Goal: Information Seeking & Learning: Learn about a topic

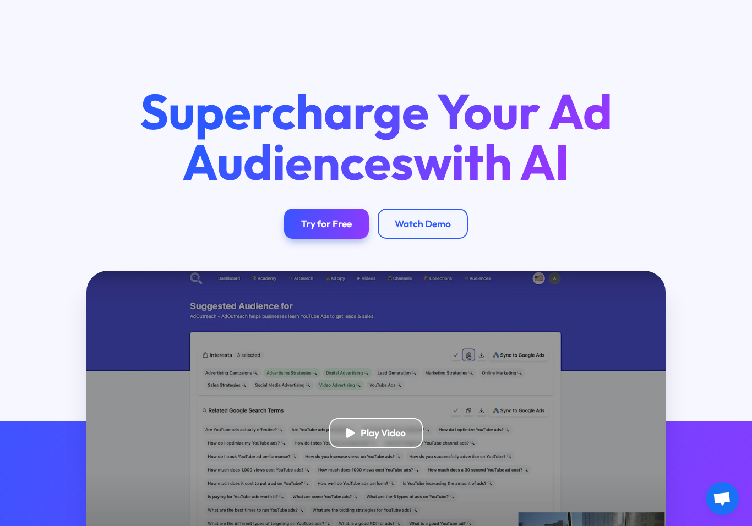
scroll to position [142, 0]
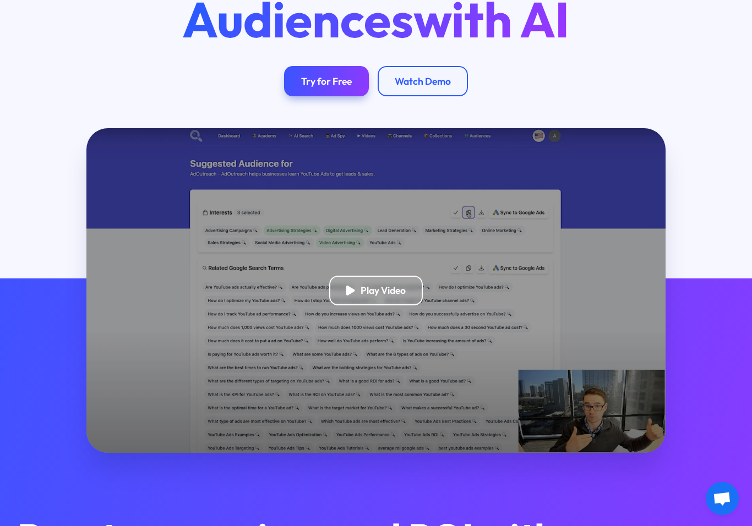
click at [400, 282] on div "Play Video" at bounding box center [376, 291] width 94 height 30
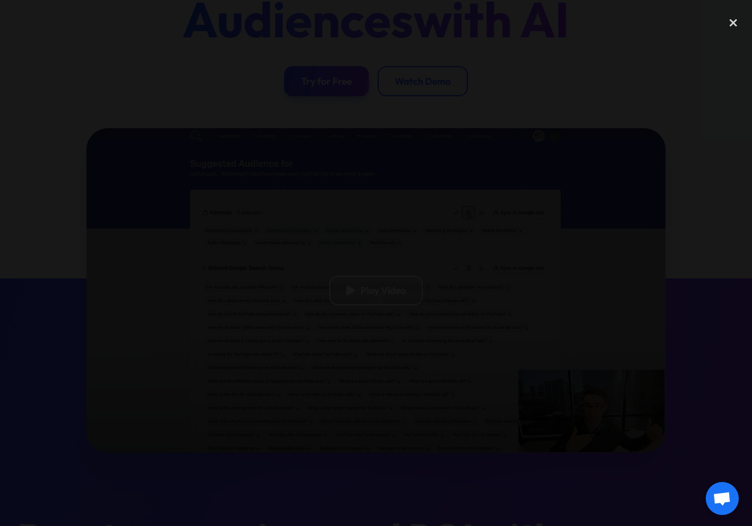
click at [437, 525] on div at bounding box center [376, 263] width 752 height 526
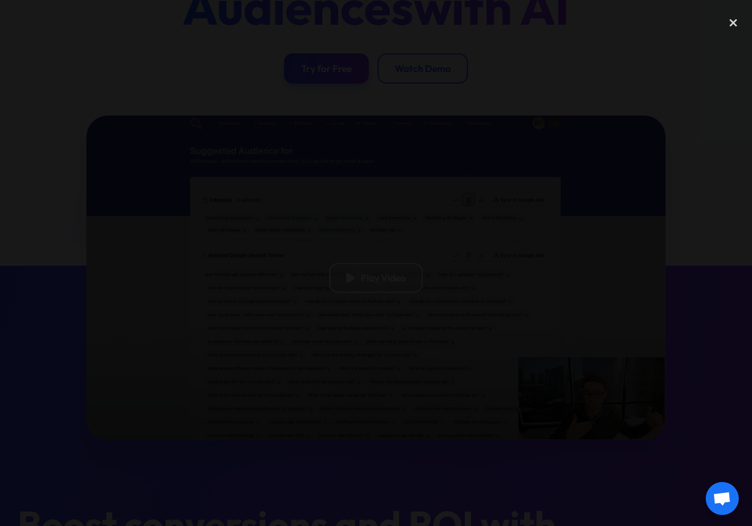
scroll to position [156, 0]
click at [673, 290] on div at bounding box center [376, 262] width 752 height 505
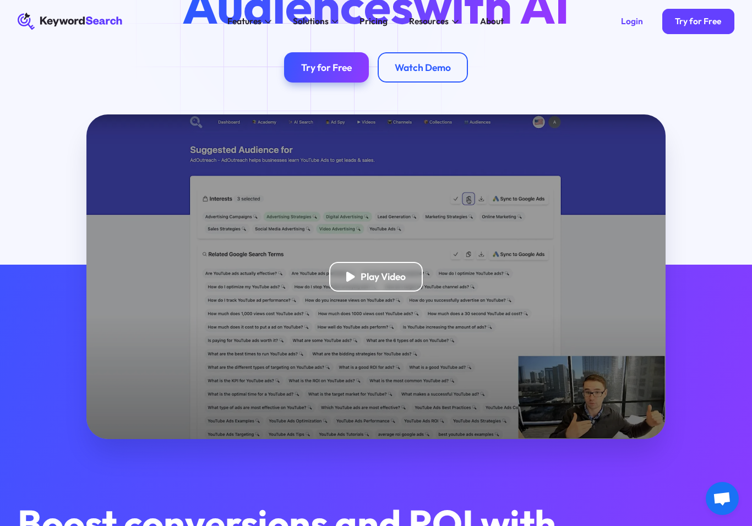
scroll to position [0, 0]
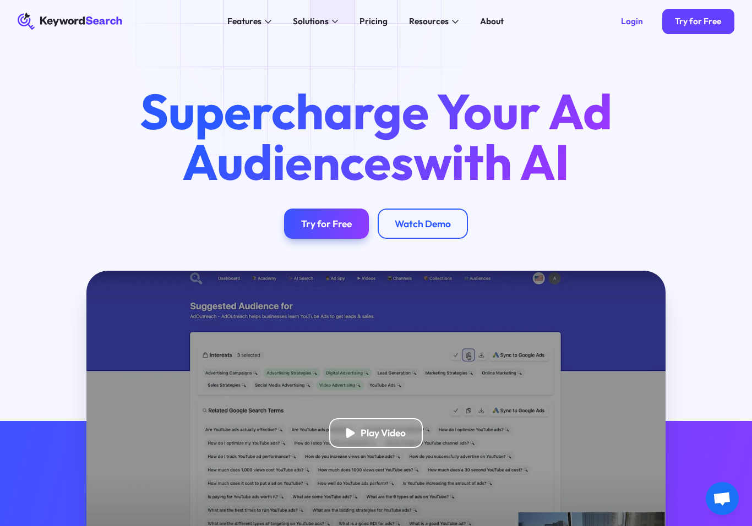
click at [377, 26] on div "Pricing" at bounding box center [373, 21] width 28 height 13
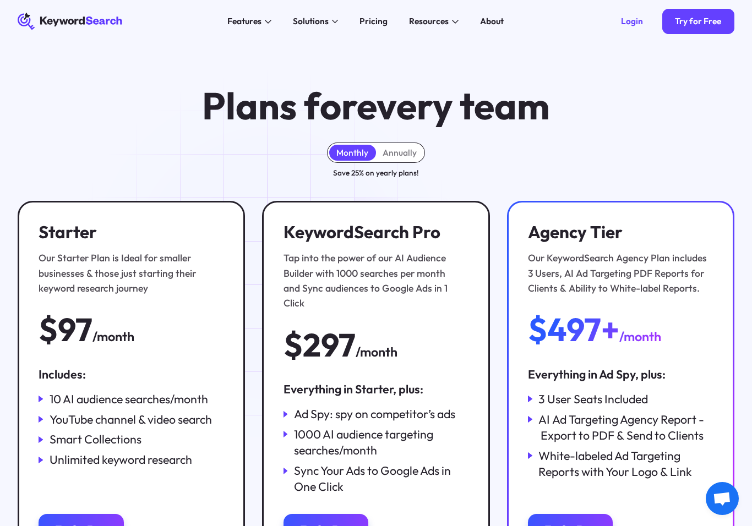
click at [401, 160] on div "Annually" at bounding box center [399, 153] width 47 height 16
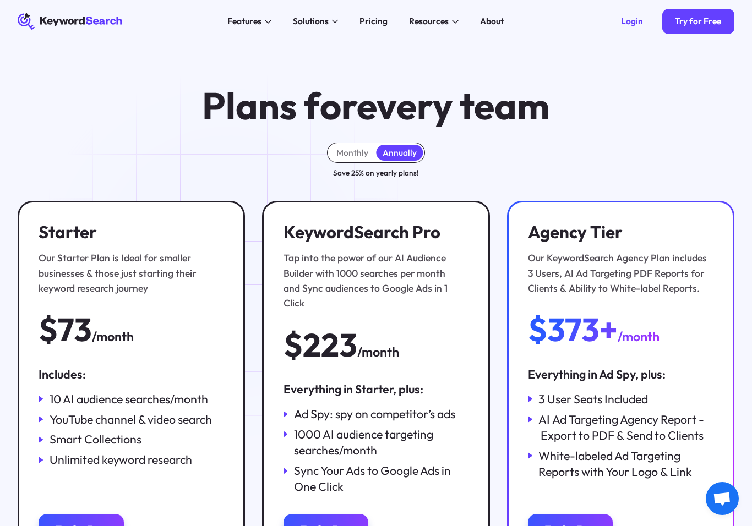
click at [356, 152] on div "Monthly" at bounding box center [352, 152] width 32 height 10
